Goal: Obtain resource: Obtain resource

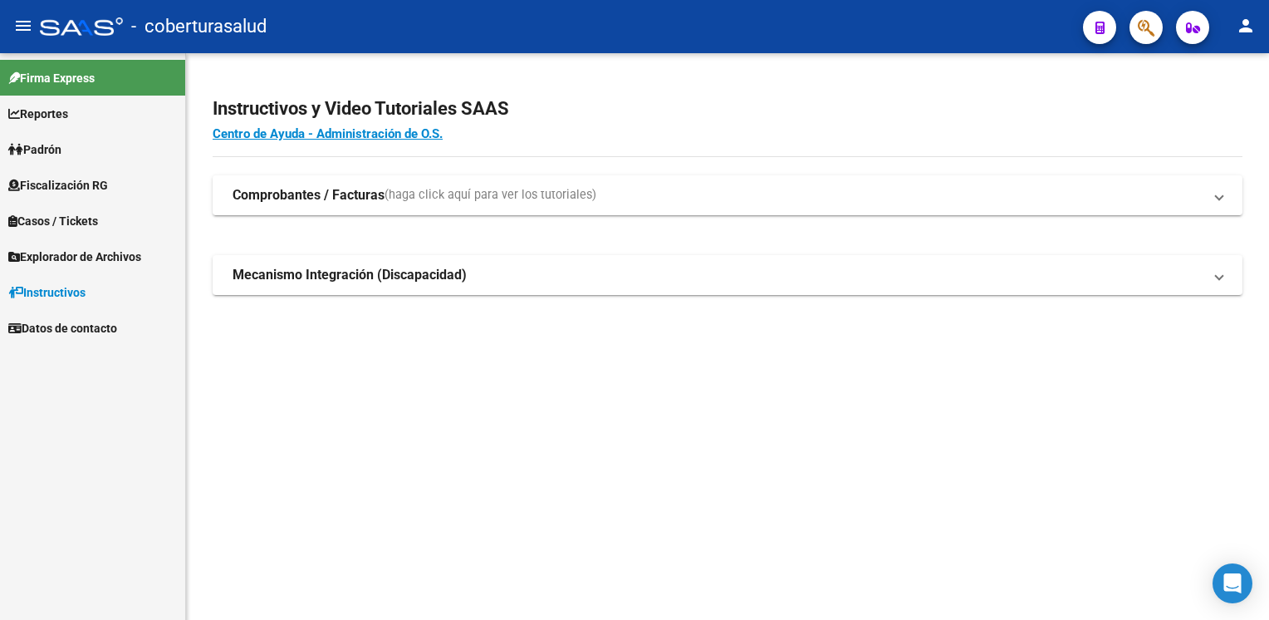
click at [90, 183] on span "Fiscalización RG" at bounding box center [58, 185] width 100 height 18
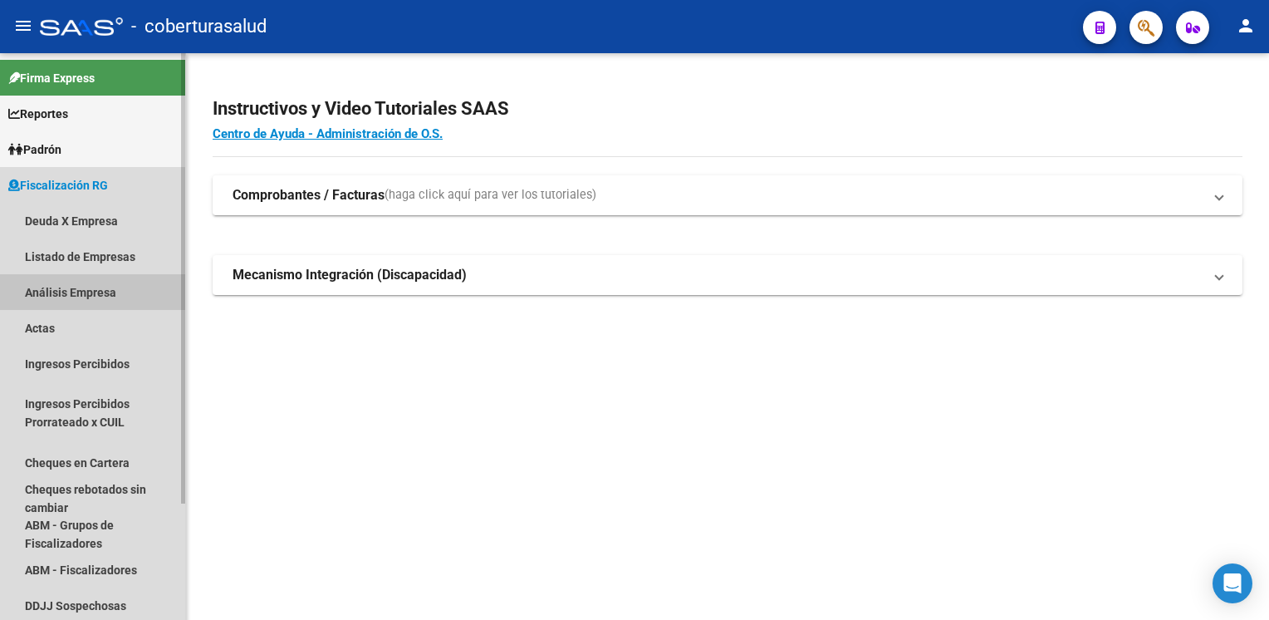
click at [85, 292] on link "Análisis Empresa" at bounding box center [92, 292] width 185 height 36
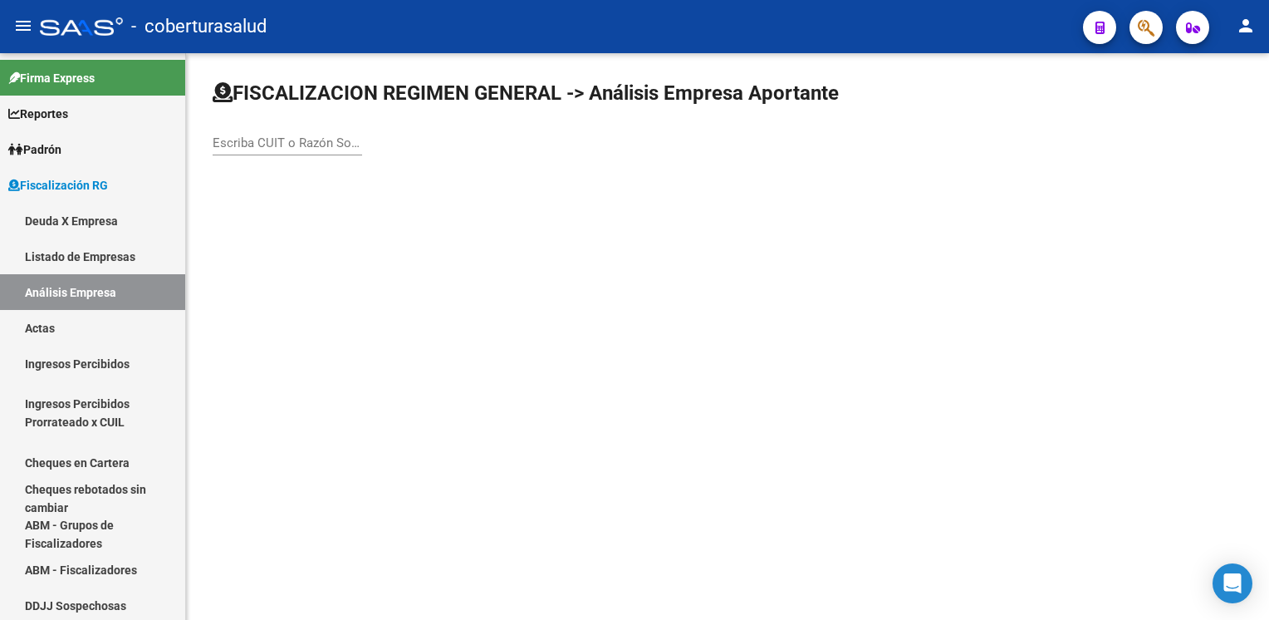
click at [248, 143] on input "Escriba CUIT o Razón Social para buscar" at bounding box center [288, 142] width 150 height 15
paste input "30717129012"
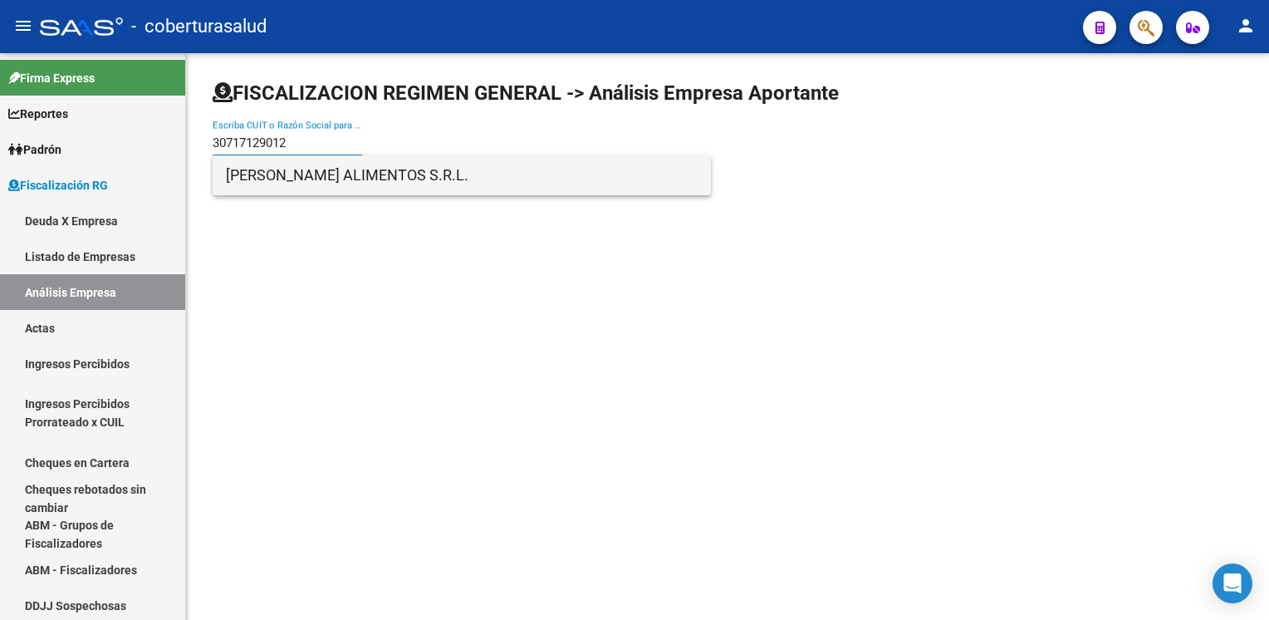
type input "30717129012"
click at [351, 181] on span "[PERSON_NAME] ALIMENTOS S.R.L." at bounding box center [462, 175] width 472 height 40
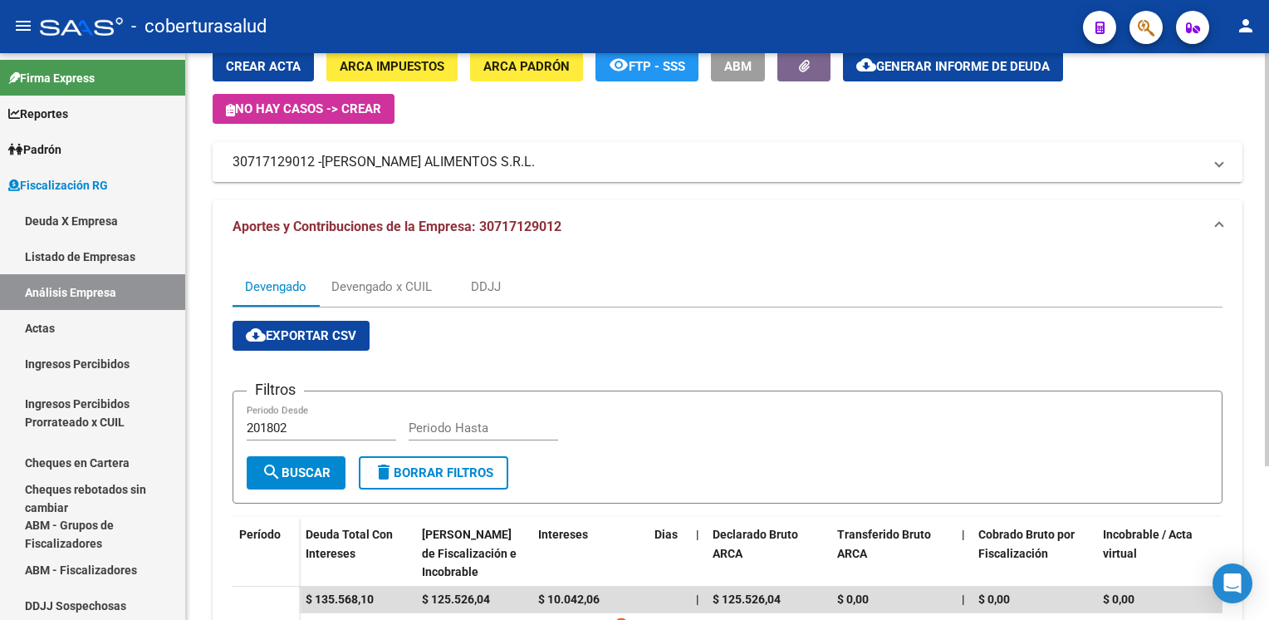
scroll to position [166, 0]
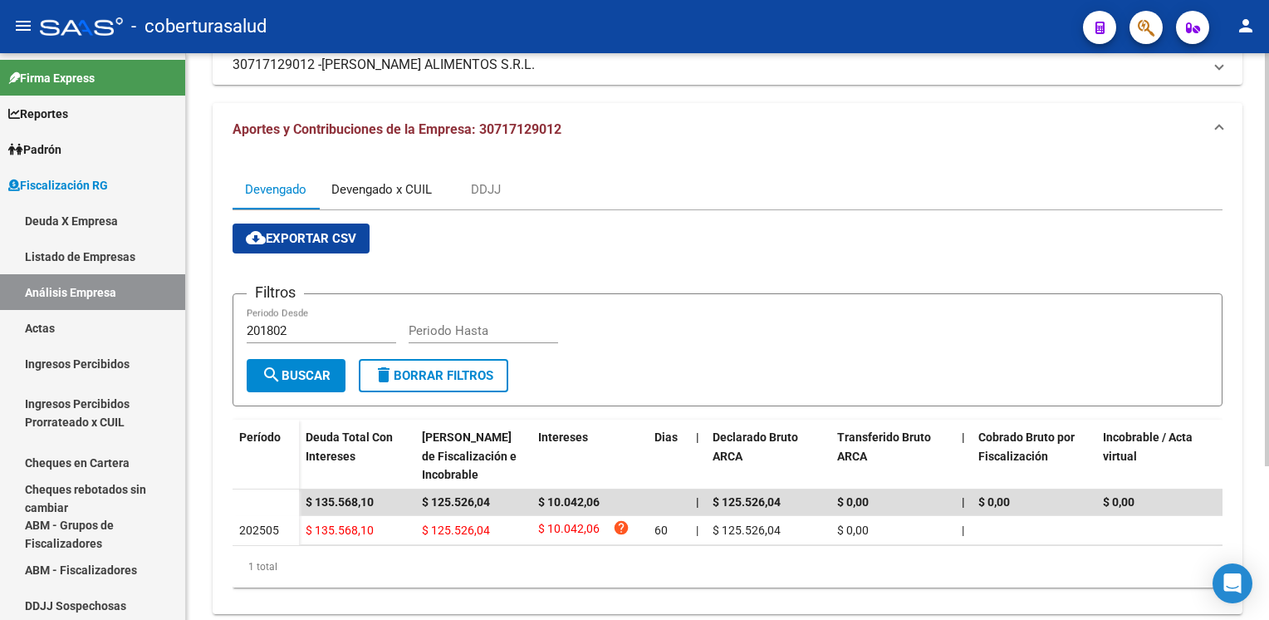
click at [413, 189] on div "Devengado x CUIL" at bounding box center [381, 189] width 100 height 18
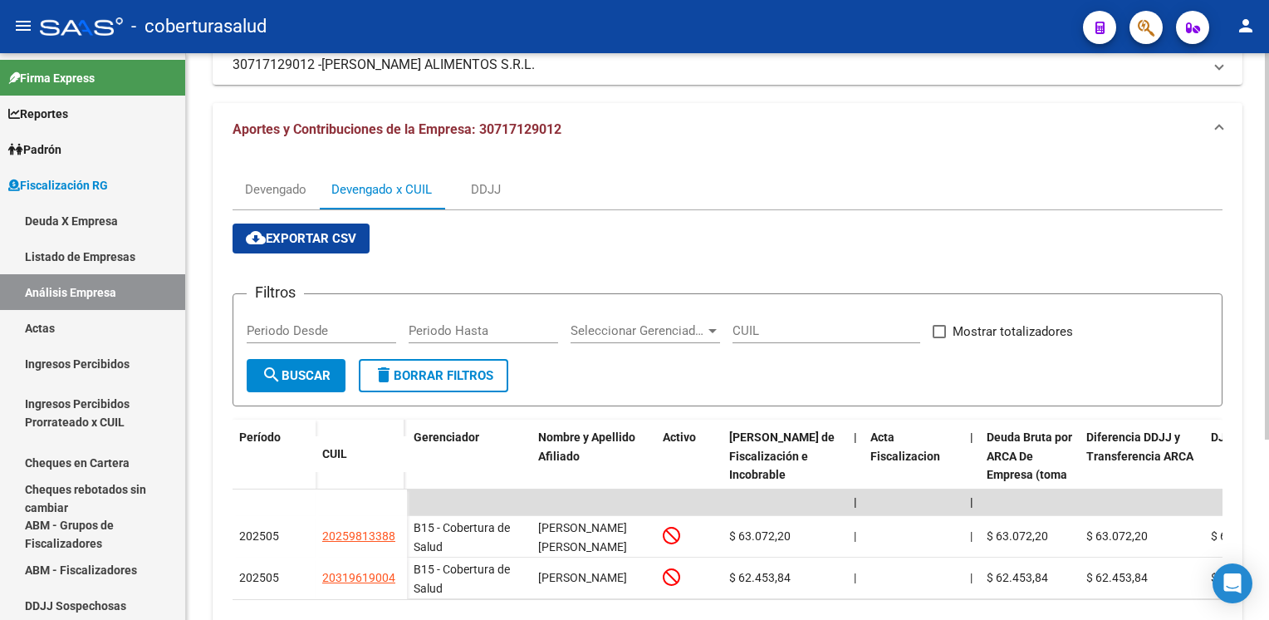
click at [356, 238] on span "cloud_download Exportar CSV" at bounding box center [301, 238] width 110 height 15
